Goal: Information Seeking & Learning: Learn about a topic

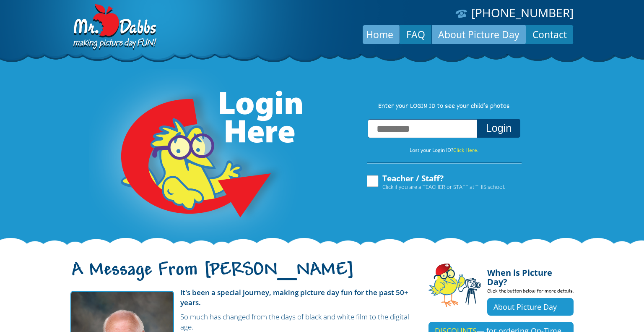
click at [451, 35] on link "About Picture Day" at bounding box center [479, 34] width 94 height 20
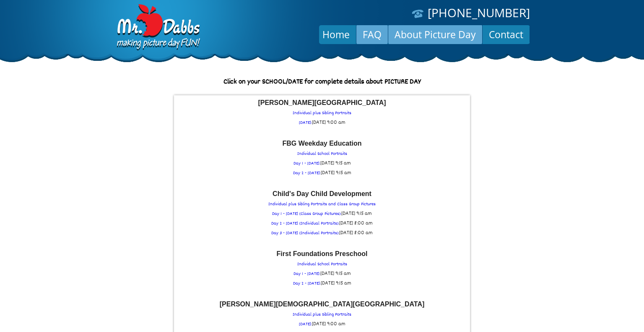
click at [381, 39] on link "FAQ" at bounding box center [371, 34] width 31 height 20
